Goal: Task Accomplishment & Management: Use online tool/utility

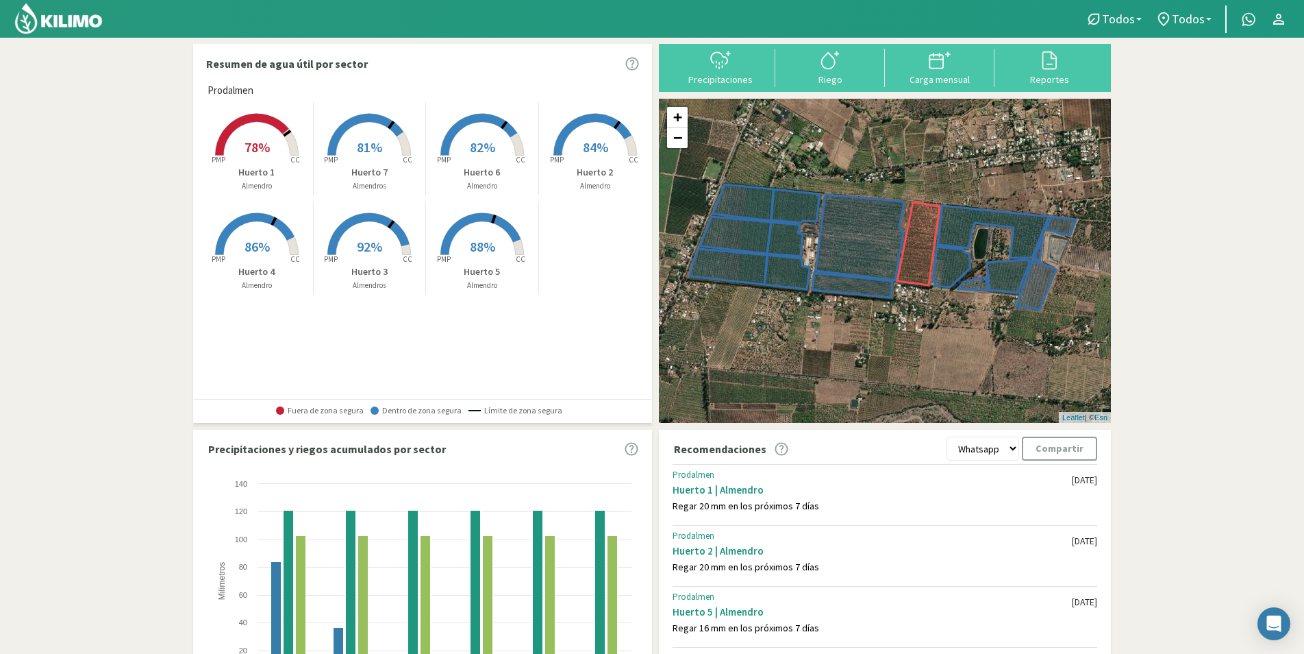
click at [5, 40] on section "Resumen de agua útil por sector Prodalmen Created with Highcharts 9.2.2 PMP CC …" at bounding box center [652, 407] width 1304 height 738
click at [26, 25] on img at bounding box center [59, 18] width 90 height 33
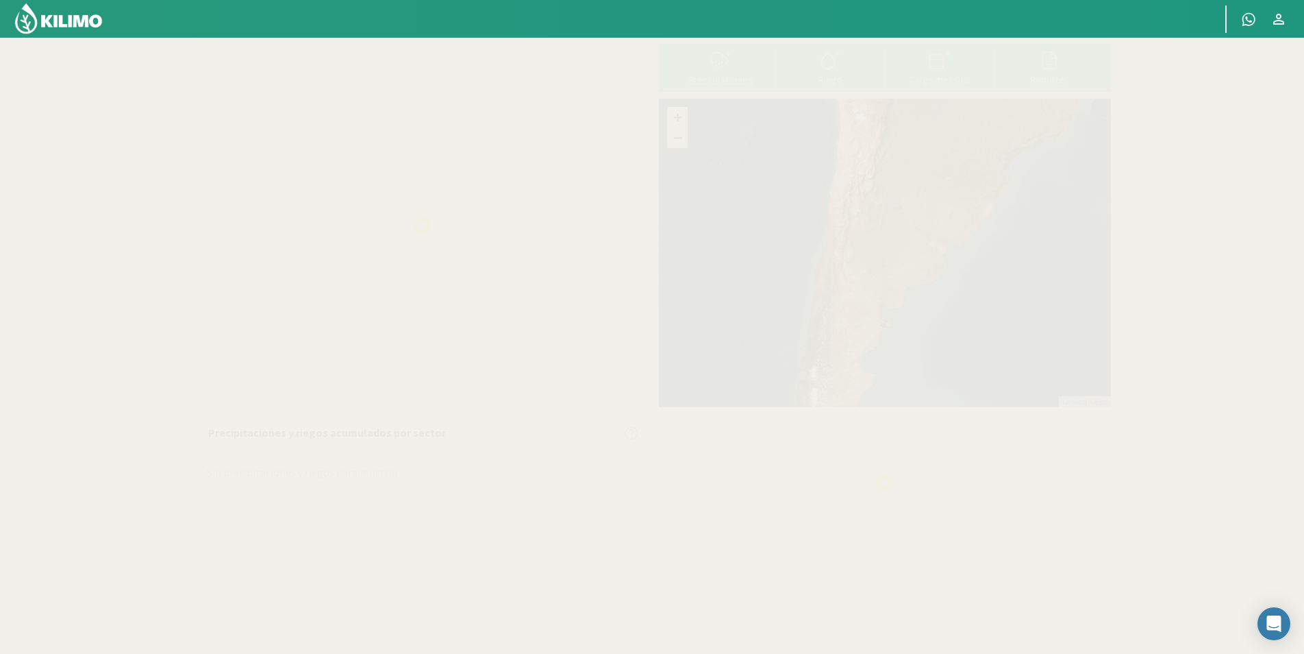
select select "0: Object"
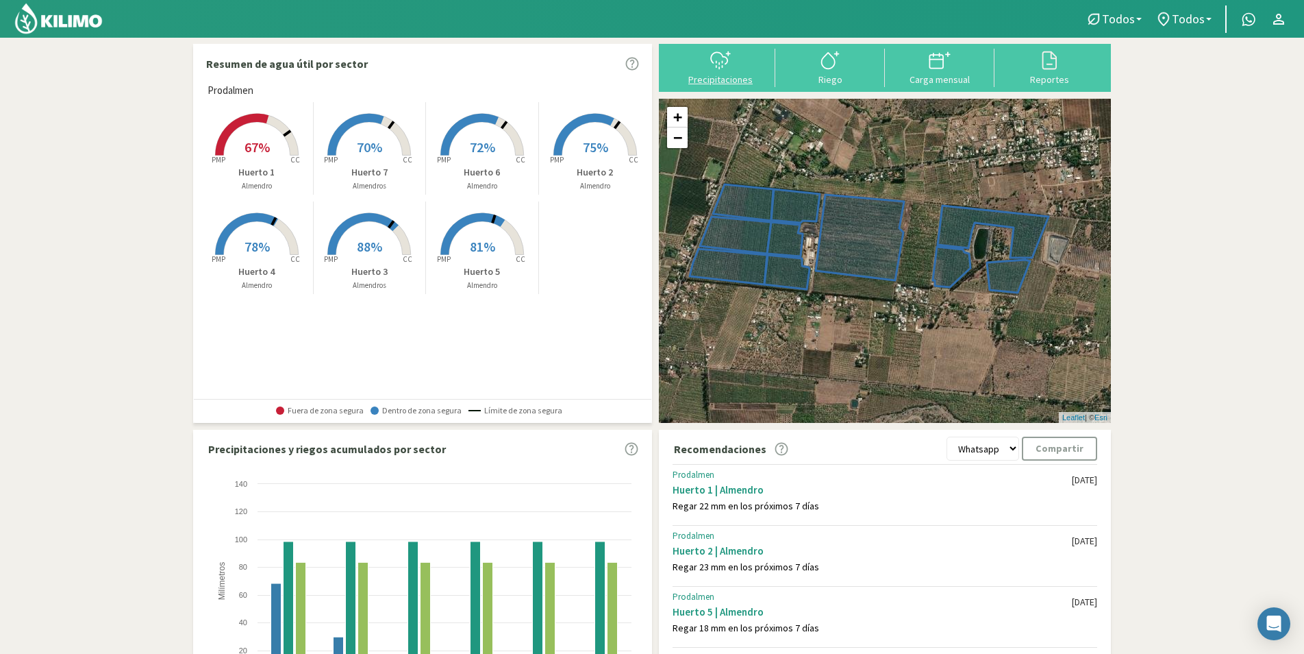
click at [701, 76] on div "Precipitaciones" at bounding box center [720, 80] width 101 height 10
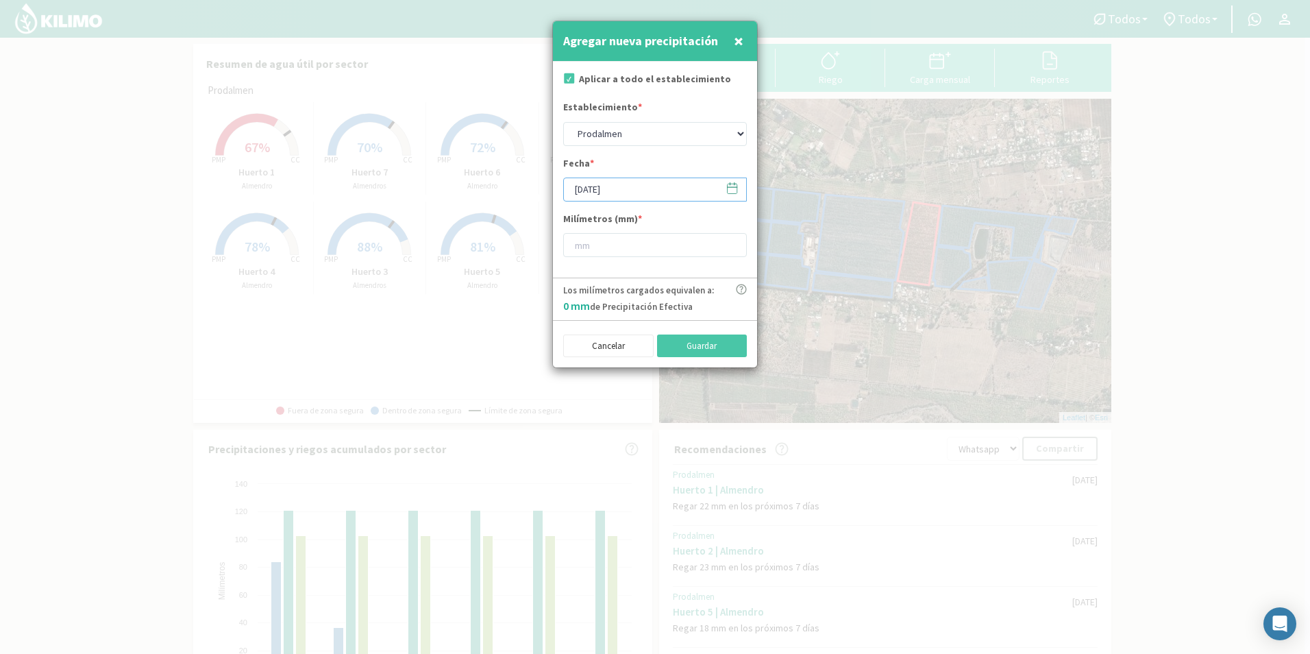
click at [740, 187] on input "[DATE]" at bounding box center [655, 189] width 184 height 24
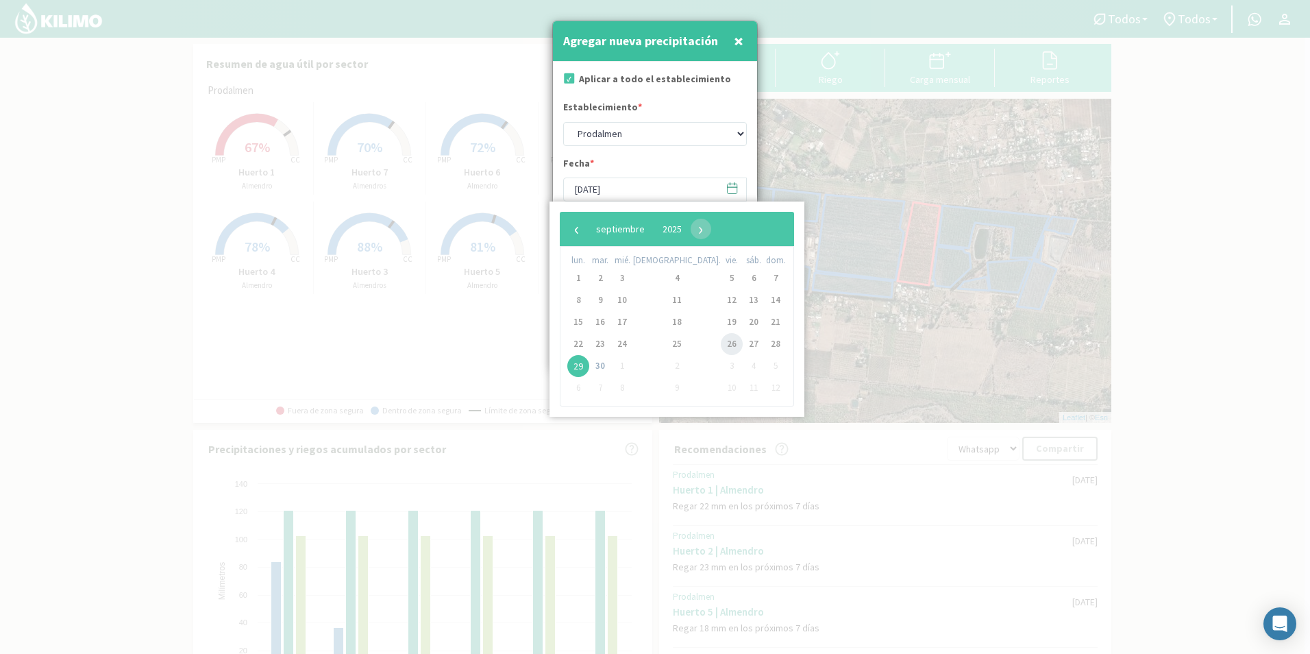
click at [721, 346] on span "26" at bounding box center [732, 344] width 22 height 22
type input "[DATE]"
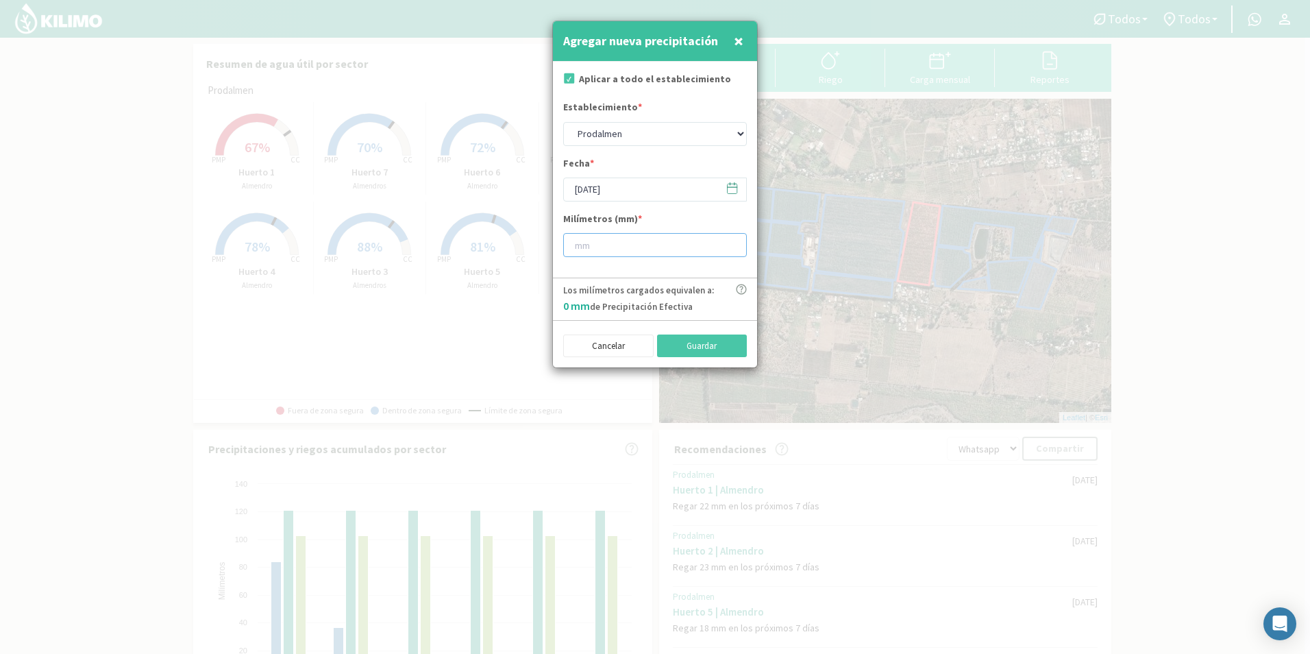
click at [613, 243] on input "number" at bounding box center [655, 245] width 184 height 24
type input "7"
type input "8"
click at [715, 344] on button "Guardar" at bounding box center [702, 345] width 90 height 23
type input "[DATE]"
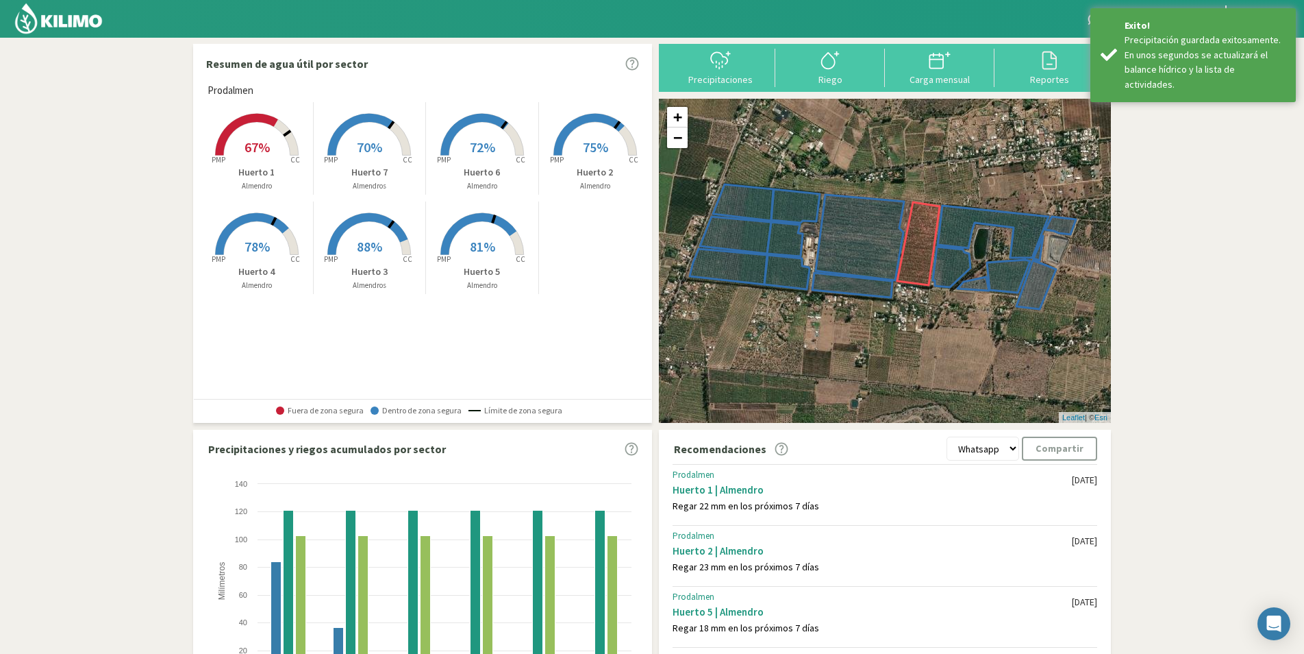
click at [69, 34] on img at bounding box center [59, 18] width 90 height 33
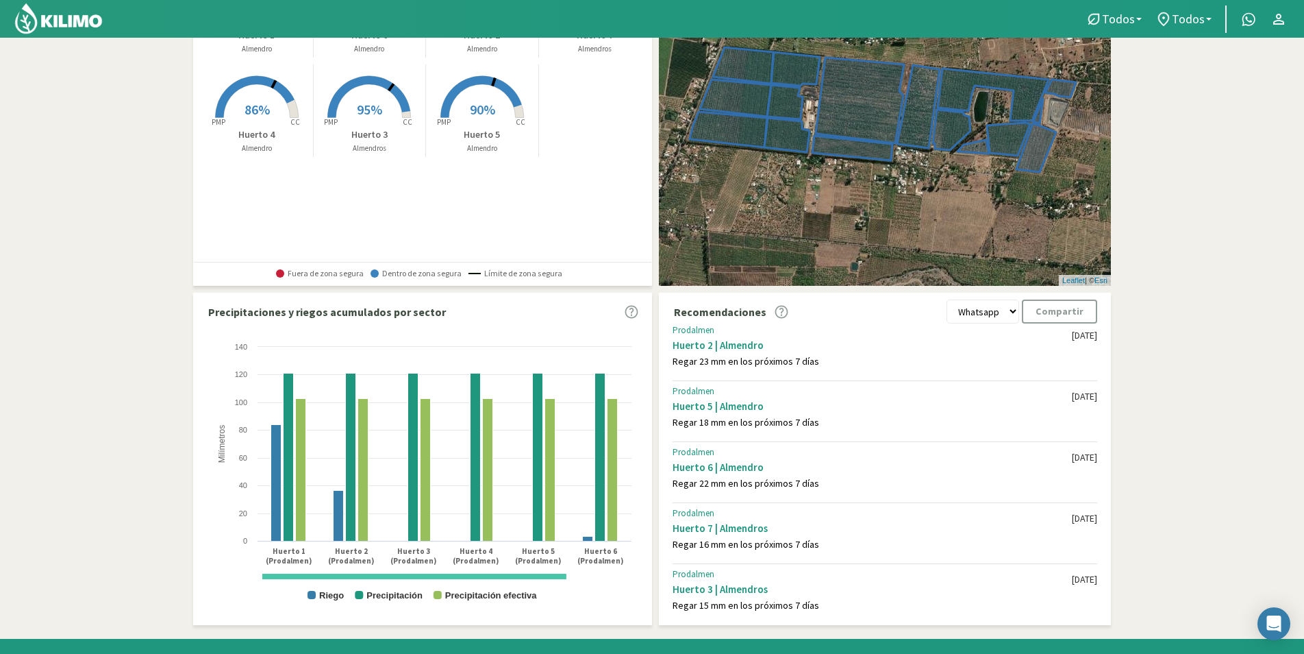
scroll to position [132, 0]
